Goal: Task Accomplishment & Management: Use online tool/utility

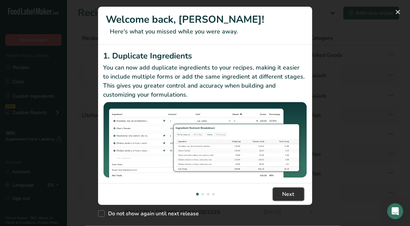
click at [283, 198] on span "Next" at bounding box center [289, 195] width 12 height 8
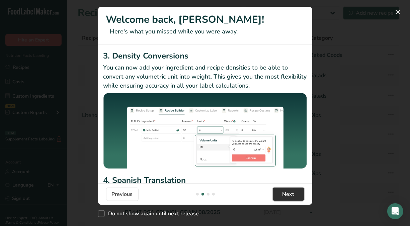
click at [283, 198] on span "Next" at bounding box center [289, 195] width 12 height 8
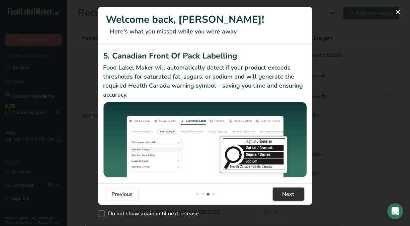
click at [283, 198] on span "Next" at bounding box center [289, 195] width 12 height 8
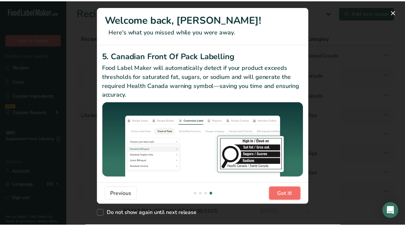
scroll to position [0, 643]
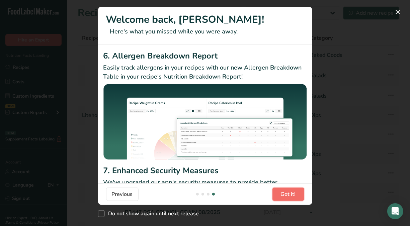
click at [283, 198] on span "Got it!" at bounding box center [288, 195] width 15 height 8
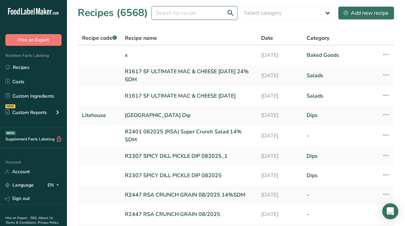
click at [193, 12] on input "text" at bounding box center [195, 12] width 86 height 13
type input "T"
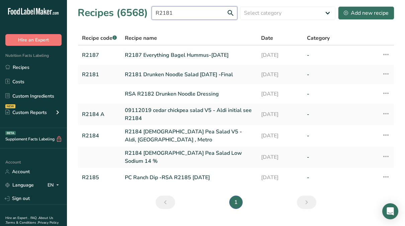
click at [181, 14] on input "R2181" at bounding box center [195, 12] width 86 height 13
type input "R"
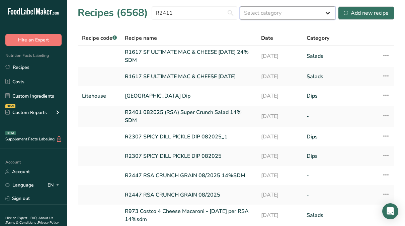
click at [258, 14] on select "Select category All Baked Goods [GEOGRAPHIC_DATA] Confectionery Cooked Meals, S…" at bounding box center [287, 12] width 95 height 13
click at [182, 20] on div "Recipes (6568) R2411 Select category All Baked Goods [GEOGRAPHIC_DATA] Confecti…" at bounding box center [236, 12] width 317 height 15
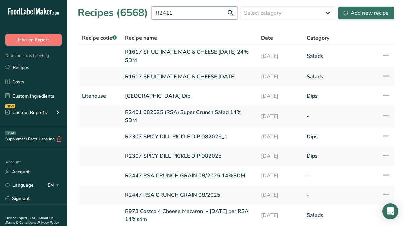
click at [184, 12] on input "R2411" at bounding box center [195, 12] width 86 height 13
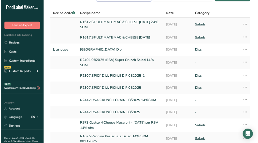
scroll to position [0, 0]
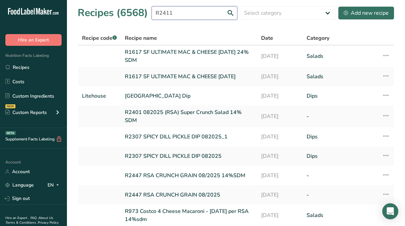
click at [188, 10] on input "R2411" at bounding box center [195, 12] width 86 height 13
type input "R"
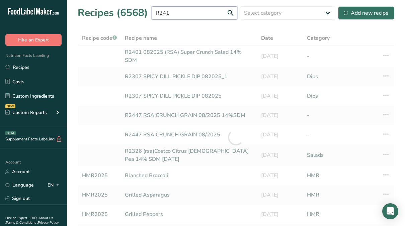
type input "R2411"
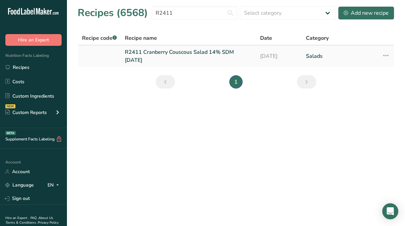
click at [197, 48] on td "R2411 Cranberry Couscous Salad 14% SDM [DATE]" at bounding box center [188, 56] width 135 height 21
click at [193, 54] on link "R2411 Cranberry Couscous Salad 14% SDM [DATE]" at bounding box center [188, 56] width 127 height 16
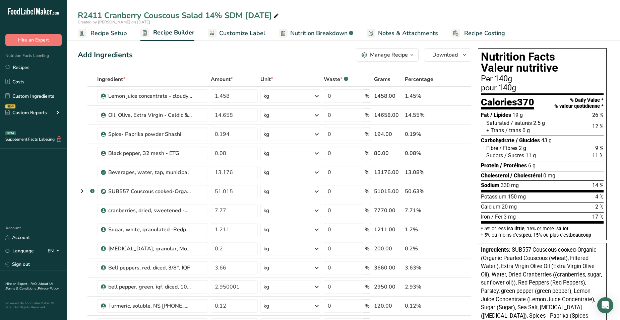
click at [237, 36] on span "Customize Label" at bounding box center [242, 33] width 46 height 9
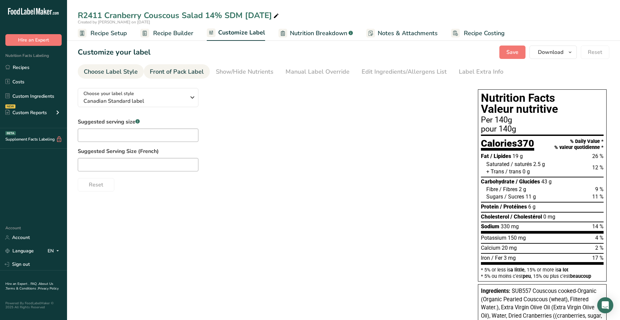
click at [192, 71] on div "Front of Pack Label" at bounding box center [177, 71] width 54 height 9
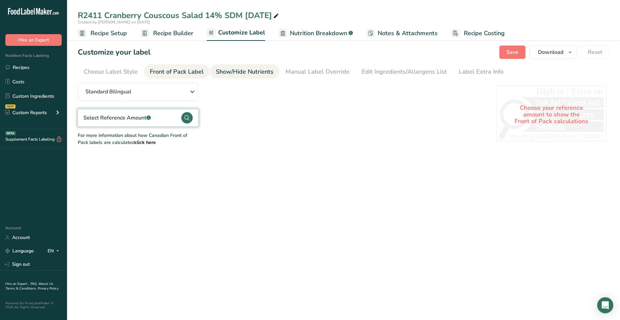
click at [243, 70] on div "Show/Hide Nutrients" at bounding box center [245, 71] width 58 height 9
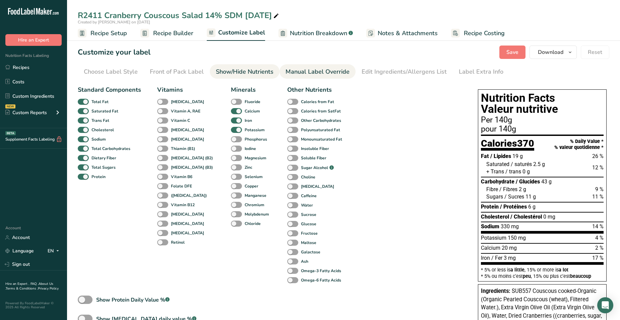
click at [298, 69] on div "Manual Label Override" at bounding box center [317, 71] width 64 height 9
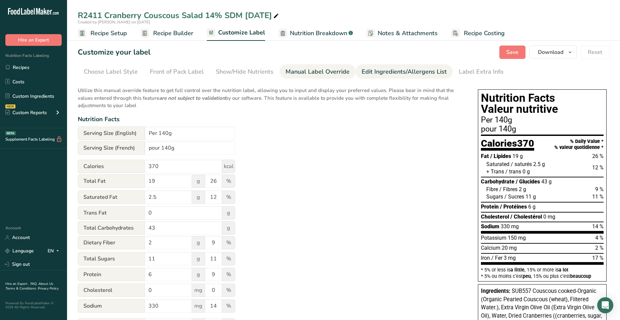
click at [362, 69] on div "Edit Ingredients/Allergens List" at bounding box center [404, 71] width 85 height 9
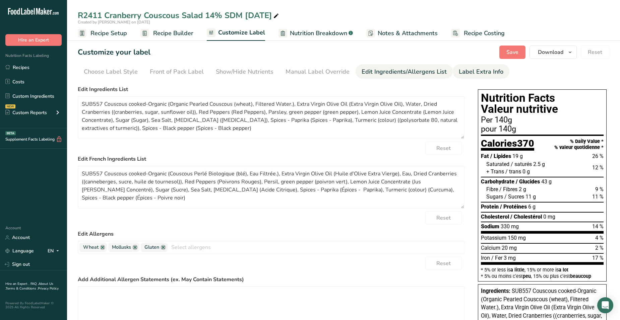
click at [468, 67] on div "Label Extra Info" at bounding box center [481, 71] width 45 height 9
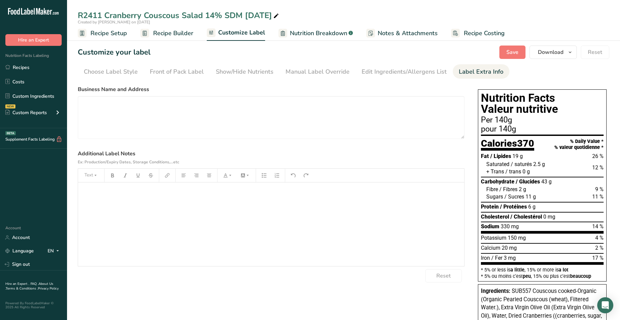
click at [161, 37] on span "Recipe Builder" at bounding box center [173, 33] width 40 height 9
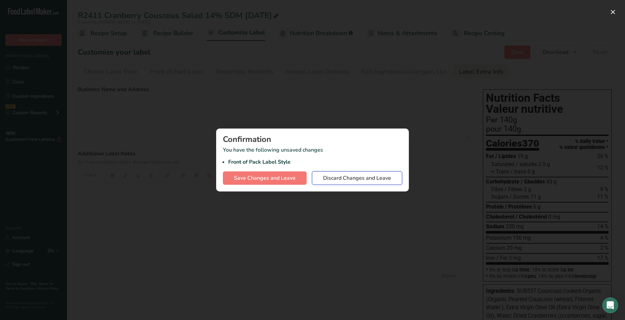
click at [336, 175] on span "Discard Changes and Leave" at bounding box center [357, 178] width 68 height 8
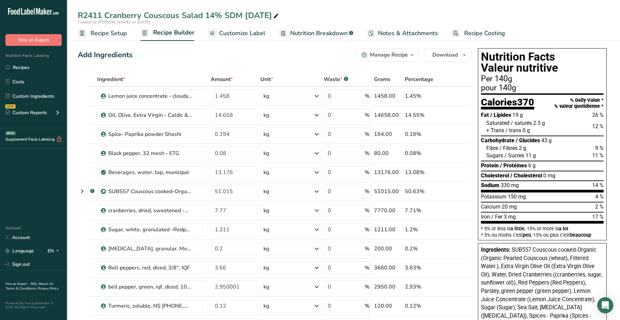
click at [516, 88] on div "pour 140g" at bounding box center [542, 88] width 123 height 8
click at [117, 32] on span "Recipe Setup" at bounding box center [108, 33] width 37 height 9
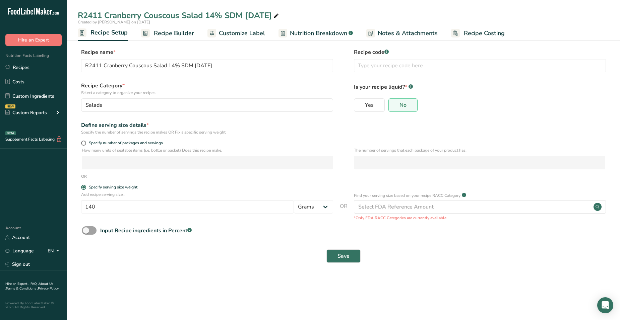
click at [167, 37] on span "Recipe Builder" at bounding box center [174, 33] width 40 height 9
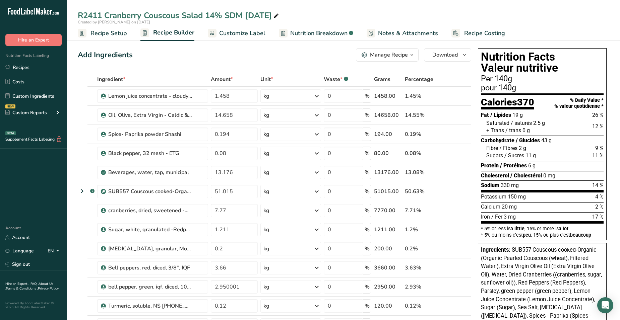
click at [383, 55] on div "Manage Recipe" at bounding box center [389, 55] width 38 height 8
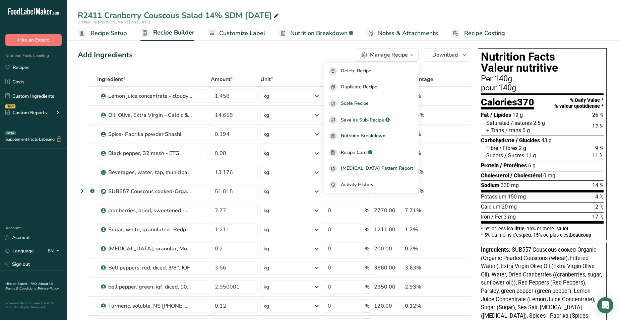
click at [301, 77] on div "Unit *" at bounding box center [290, 79] width 60 height 8
click at [304, 55] on div "Add Ingredients Manage Recipe Delete Recipe Duplicate Recipe Scale Recipe Save …" at bounding box center [274, 54] width 393 height 13
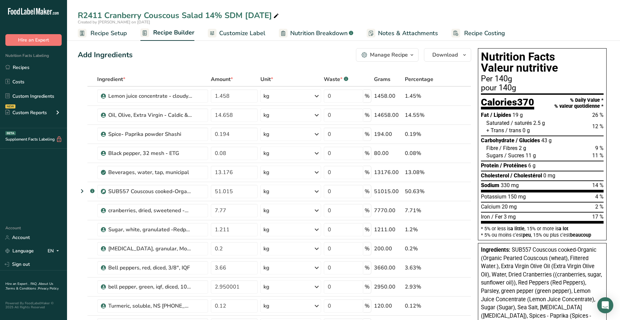
click at [423, 36] on span "Notes & Attachments" at bounding box center [408, 33] width 60 height 9
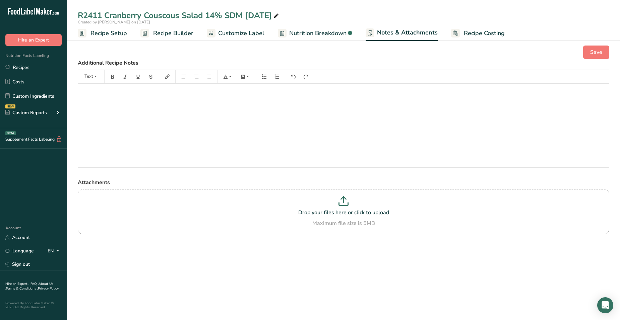
click at [333, 34] on span "Nutrition Breakdown" at bounding box center [317, 33] width 57 height 9
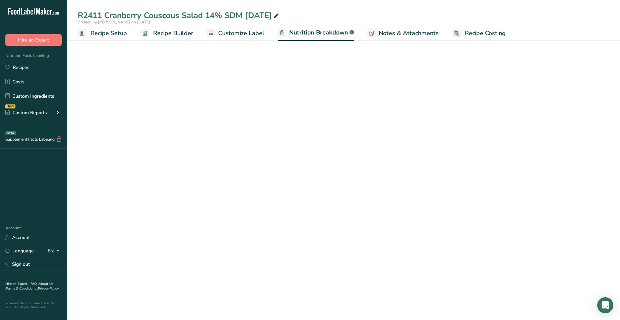
select select "Calories"
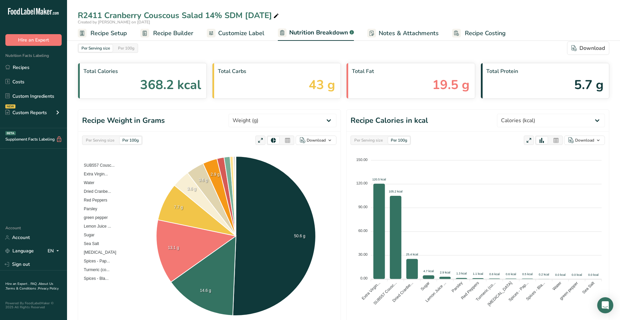
scroll to position [1, 0]
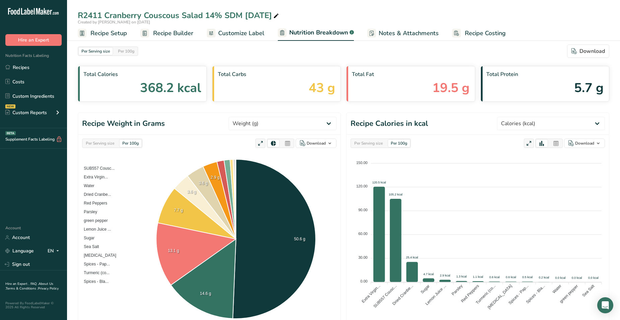
click at [530, 85] on div "[MEDICAL_DATA] 5.7 g" at bounding box center [544, 84] width 129 height 36
click at [270, 90] on div "Total Carbs 43 g" at bounding box center [276, 84] width 129 height 36
click at [276, 90] on div "Total Carbs 43 g" at bounding box center [276, 84] width 129 height 36
click at [131, 143] on div "Per 100g" at bounding box center [131, 143] width 22 height 7
click at [128, 144] on div "Per 100g" at bounding box center [131, 143] width 22 height 7
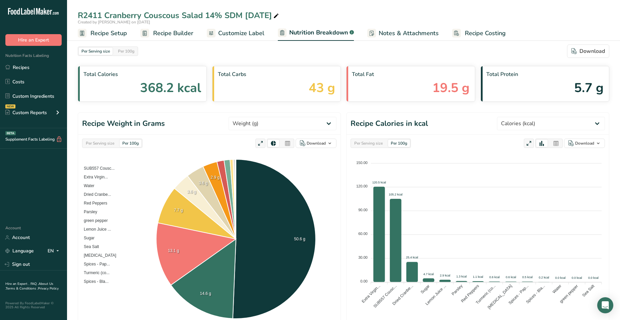
click at [128, 144] on div "Per 100g" at bounding box center [131, 143] width 22 height 7
drag, startPoint x: 128, startPoint y: 144, endPoint x: 133, endPoint y: 144, distance: 4.4
click at [133, 144] on div "Per 100g" at bounding box center [131, 143] width 22 height 7
click at [88, 50] on div "Per Serving size" at bounding box center [96, 51] width 34 height 7
click at [88, 51] on div "Per Serving size" at bounding box center [96, 51] width 34 height 7
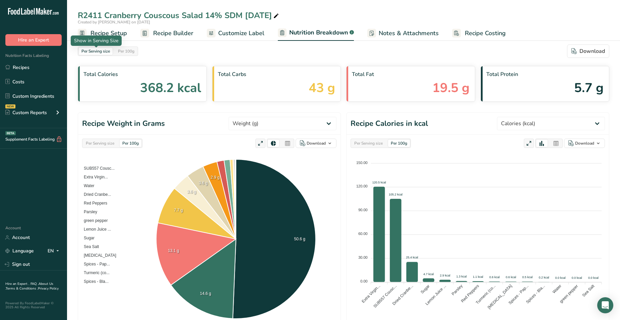
click at [88, 51] on div "Per Serving size" at bounding box center [96, 51] width 34 height 7
click at [224, 38] on span "Customize Label" at bounding box center [241, 33] width 46 height 9
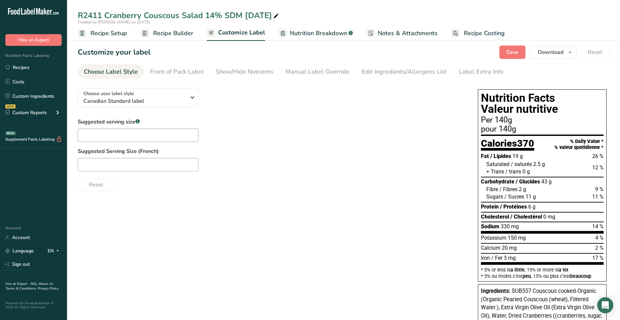
click at [507, 123] on div "Per 140g" at bounding box center [542, 120] width 123 height 8
click at [179, 76] on div "Front of Pack Label" at bounding box center [177, 71] width 54 height 9
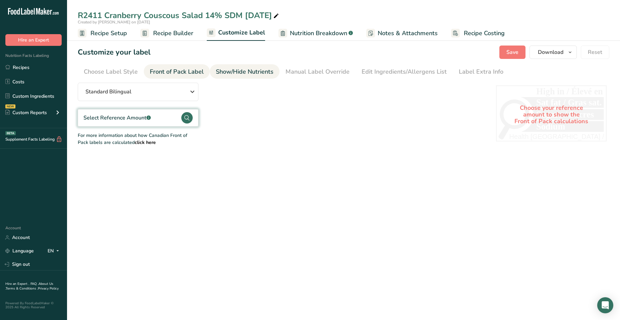
click at [227, 70] on div "Show/Hide Nutrients" at bounding box center [245, 71] width 58 height 9
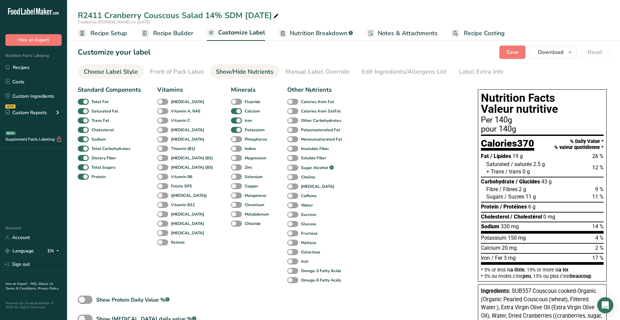
click at [131, 71] on div "Choose Label Style" at bounding box center [111, 71] width 54 height 9
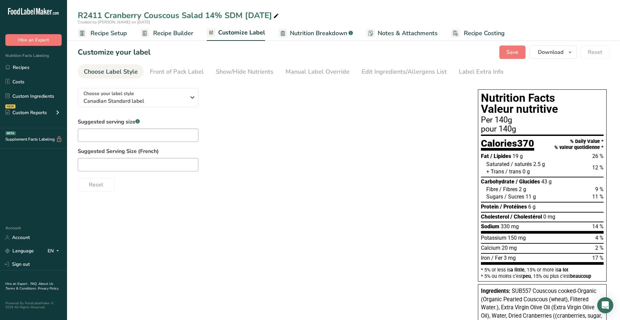
click at [103, 30] on span "Recipe Setup" at bounding box center [108, 33] width 37 height 9
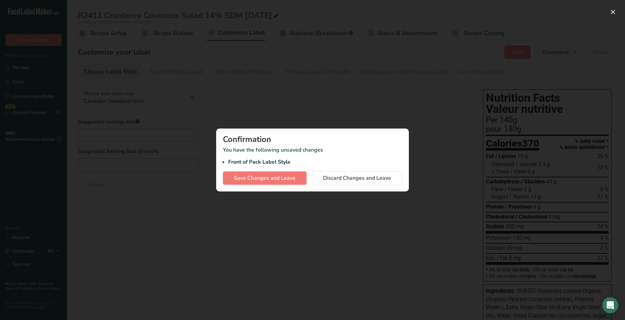
click at [350, 170] on div "Confirmation You have the following unsaved changes Front of Pack Label Style S…" at bounding box center [312, 160] width 193 height 63
click at [350, 173] on button "Discard Changes and Leave" at bounding box center [357, 178] width 90 height 13
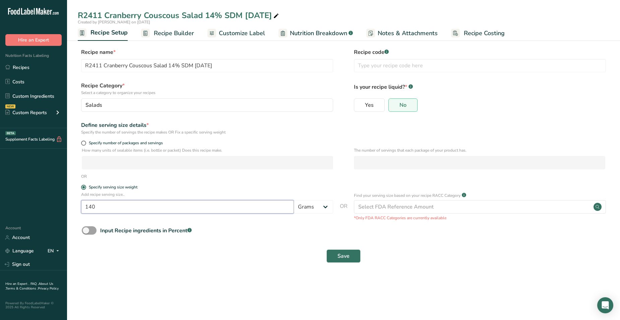
click at [96, 210] on input "140" at bounding box center [187, 206] width 213 height 13
type input "100"
click at [346, 254] on span "Save" at bounding box center [343, 256] width 12 height 8
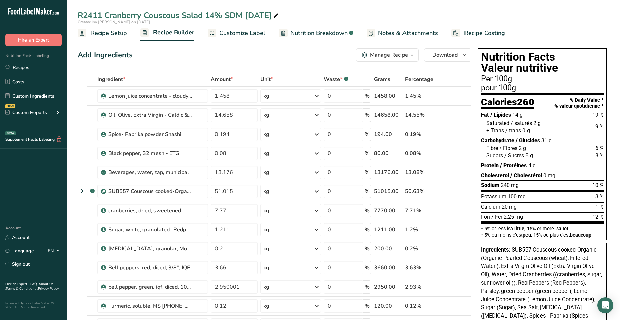
drag, startPoint x: 593, startPoint y: 184, endPoint x: 607, endPoint y: 188, distance: 15.1
click at [607, 188] on div "Nutrition Facts Valeur nutritive Per 100g pour 100g Calories 260 % Daily Value …" at bounding box center [542, 253] width 134 height 414
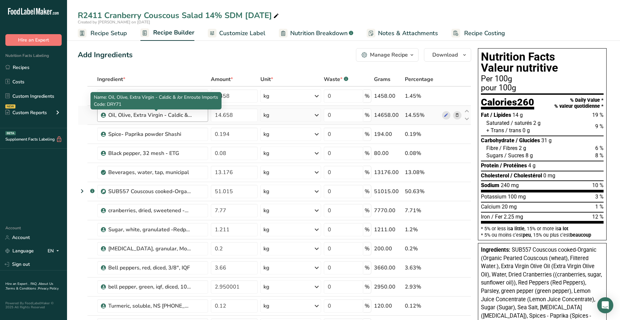
click at [173, 117] on div "Oil, Olive, Extra Virgin - Caldic & /or Enroute Imports" at bounding box center [150, 115] width 84 height 8
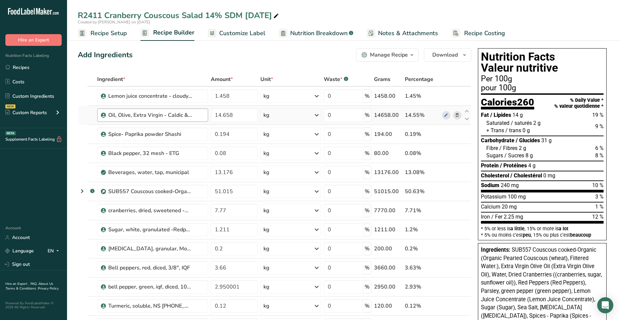
click at [195, 115] on div "Oil, Olive, Extra Virgin - Caldic & /or Enroute Imports" at bounding box center [156, 115] width 96 height 8
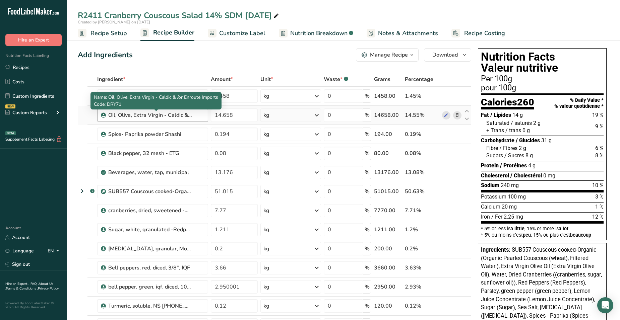
click at [173, 115] on div "Oil, Olive, Extra Virgin - Caldic & /or Enroute Imports" at bounding box center [150, 115] width 84 height 8
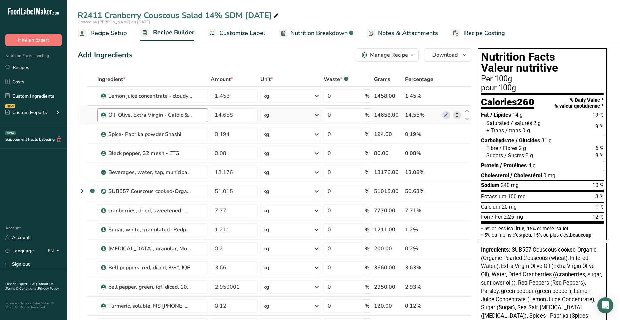
click at [173, 115] on div "Oil, Olive, Extra Virgin - Caldic & /or Enroute Imports" at bounding box center [150, 115] width 84 height 8
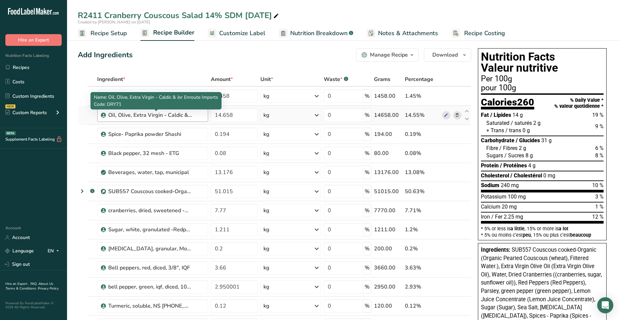
drag, startPoint x: 173, startPoint y: 115, endPoint x: 153, endPoint y: 118, distance: 19.8
click at [153, 118] on div "Oil, Olive, Extra Virgin - Caldic & /or Enroute Imports" at bounding box center [150, 115] width 84 height 8
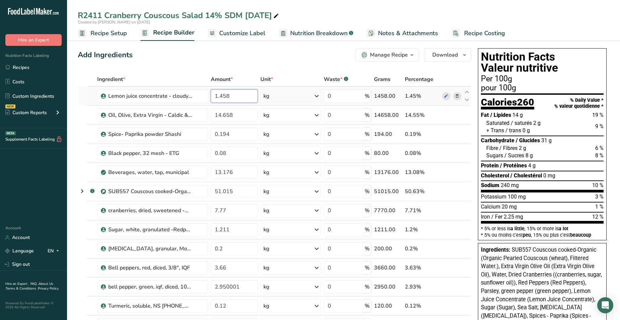
click at [241, 95] on input "1.458" at bounding box center [234, 95] width 47 height 13
click at [297, 61] on div "Add Ingredients Manage Recipe Delete Recipe Duplicate Recipe Scale Recipe Save …" at bounding box center [274, 54] width 393 height 13
click at [236, 97] on input "1.458" at bounding box center [234, 95] width 47 height 13
click at [239, 119] on div "Ingredient * Amount * Unit * Waste * .a-a{fill:#347362;}.b-a{fill:#fff;} Grams …" at bounding box center [274, 243] width 393 height 343
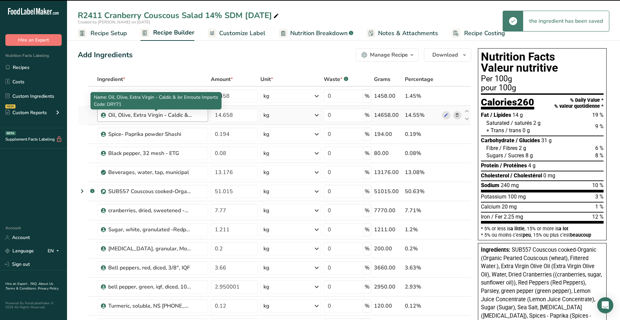
click at [172, 115] on div "Ingredient * Amount * Unit * Waste * .a-a{fill:#347362;}.b-a{fill:#fff;} Grams …" at bounding box center [274, 243] width 393 height 343
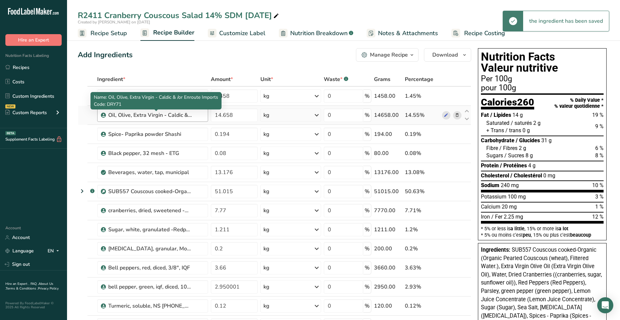
click at [134, 114] on div "Oil, Olive, Extra Virgin - Caldic & /or Enroute Imports" at bounding box center [150, 115] width 84 height 8
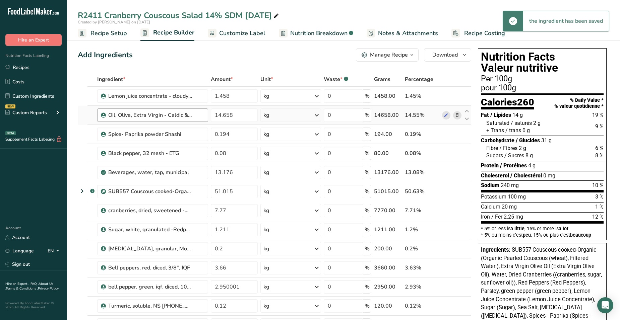
click at [134, 114] on div "Oil, Olive, Extra Virgin - Caldic & /or Enroute Imports" at bounding box center [150, 115] width 84 height 8
click at [107, 34] on span "Recipe Setup" at bounding box center [108, 33] width 37 height 9
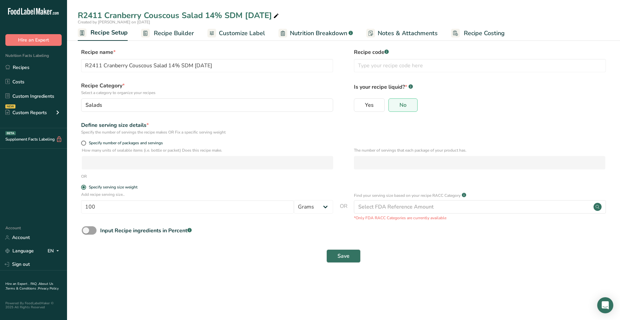
click at [154, 36] on span "Recipe Builder" at bounding box center [174, 33] width 40 height 9
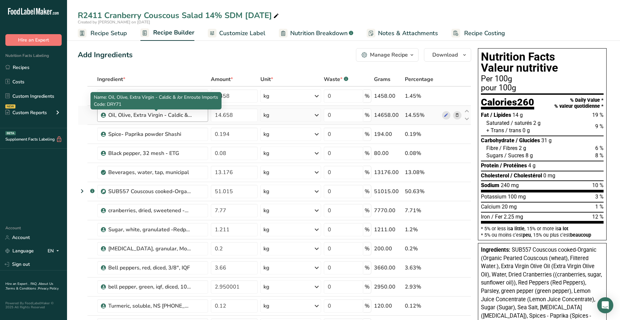
click at [144, 114] on div "Oil, Olive, Extra Virgin - Caldic & /or Enroute Imports" at bounding box center [150, 115] width 84 height 8
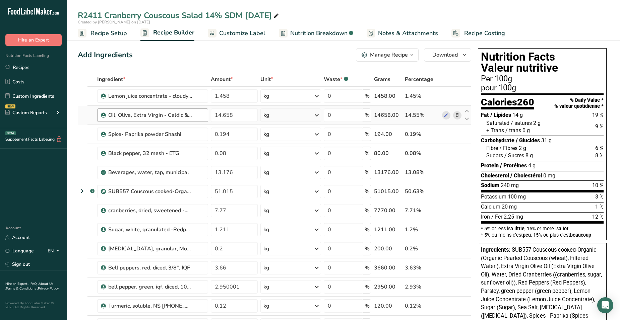
click at [144, 114] on div "Oil, Olive, Extra Virgin - Caldic & /or Enroute Imports" at bounding box center [150, 115] width 84 height 8
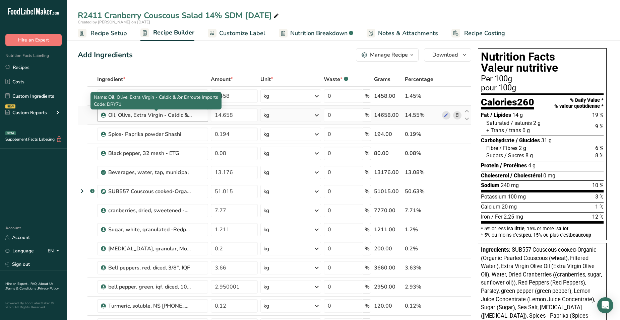
click at [131, 116] on div "Oil, Olive, Extra Virgin - Caldic & /or Enroute Imports" at bounding box center [150, 115] width 84 height 8
drag, startPoint x: 131, startPoint y: 116, endPoint x: 172, endPoint y: 113, distance: 41.3
click at [172, 113] on div "Oil, Olive, Extra Virgin - Caldic & /or Enroute Imports" at bounding box center [150, 115] width 84 height 8
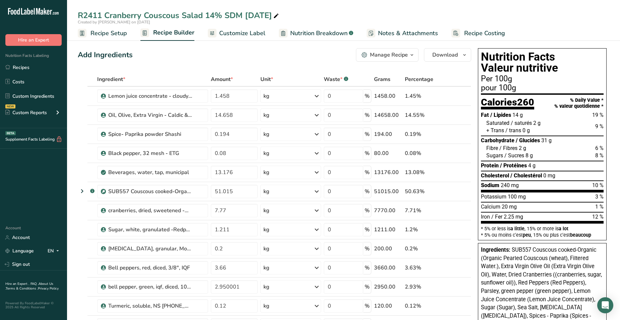
click at [376, 55] on div "Manage Recipe" at bounding box center [389, 55] width 38 height 8
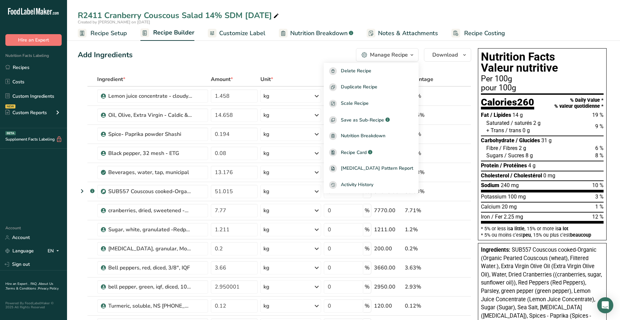
click at [274, 57] on div "Add Ingredients Manage Recipe Delete Recipe Duplicate Recipe Scale Recipe Save …" at bounding box center [274, 54] width 393 height 13
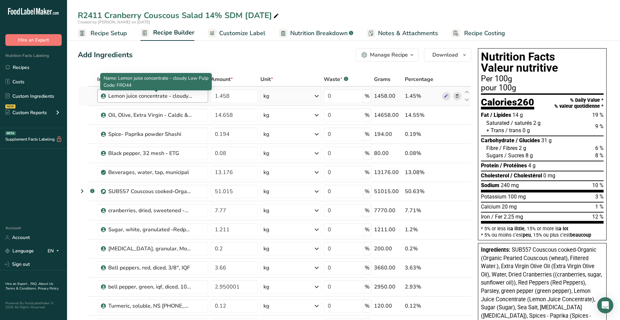
click at [142, 97] on div "Lemon juice concentrate - cloudy Low Pulp" at bounding box center [150, 96] width 84 height 8
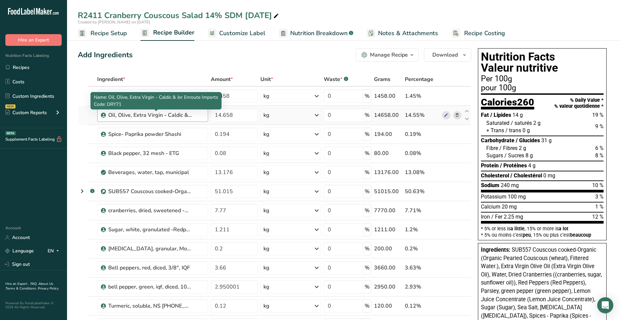
click at [143, 114] on div "Oil, Olive, Extra Virgin - Caldic & /or Enroute Imports" at bounding box center [150, 115] width 84 height 8
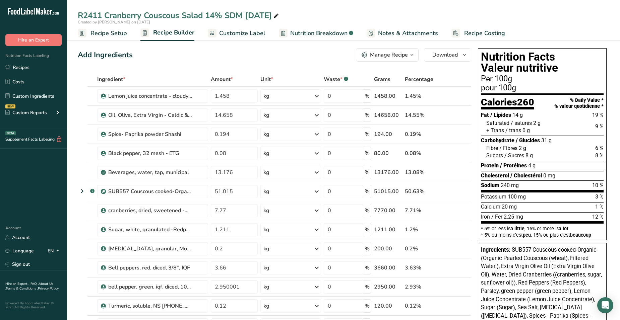
drag, startPoint x: 143, startPoint y: 114, endPoint x: 326, endPoint y: 76, distance: 186.7
click at [326, 76] on div "Waste * .a-a{fill:#347362;}.b-a{fill:#fff;}" at bounding box center [336, 79] width 24 height 8
click at [383, 56] on div "Manage Recipe" at bounding box center [389, 55] width 38 height 8
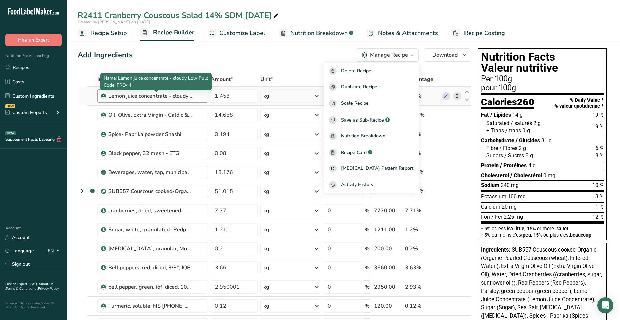
click at [167, 97] on div "Lemon juice concentrate - cloudy Low Pulp" at bounding box center [150, 96] width 84 height 8
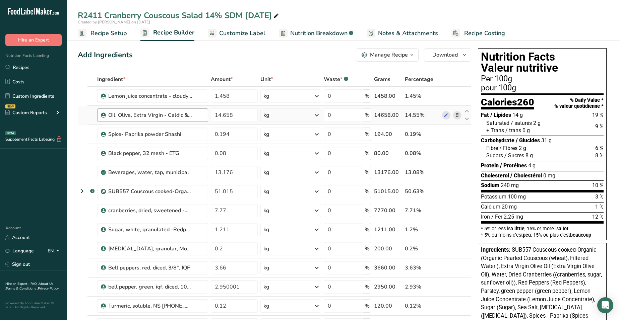
click at [174, 109] on div "Oil, Olive, Extra Virgin - Caldic & /or Enroute Imports" at bounding box center [152, 115] width 111 height 13
click at [167, 123] on td "Oil, Olive, Extra Virgin - Caldic & /or Enroute Imports" at bounding box center [153, 115] width 114 height 19
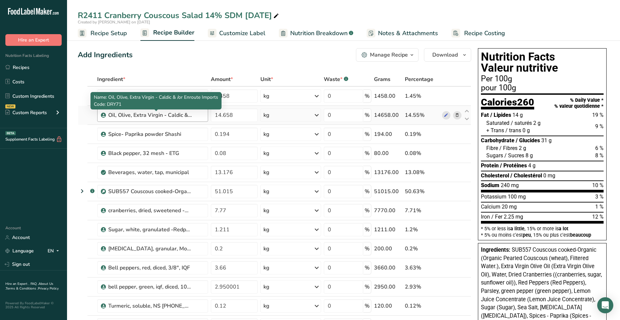
click at [162, 111] on div "Oil, Olive, Extra Virgin - Caldic & /or Enroute Imports" at bounding box center [152, 115] width 111 height 13
